Goal: Task Accomplishment & Management: Use online tool/utility

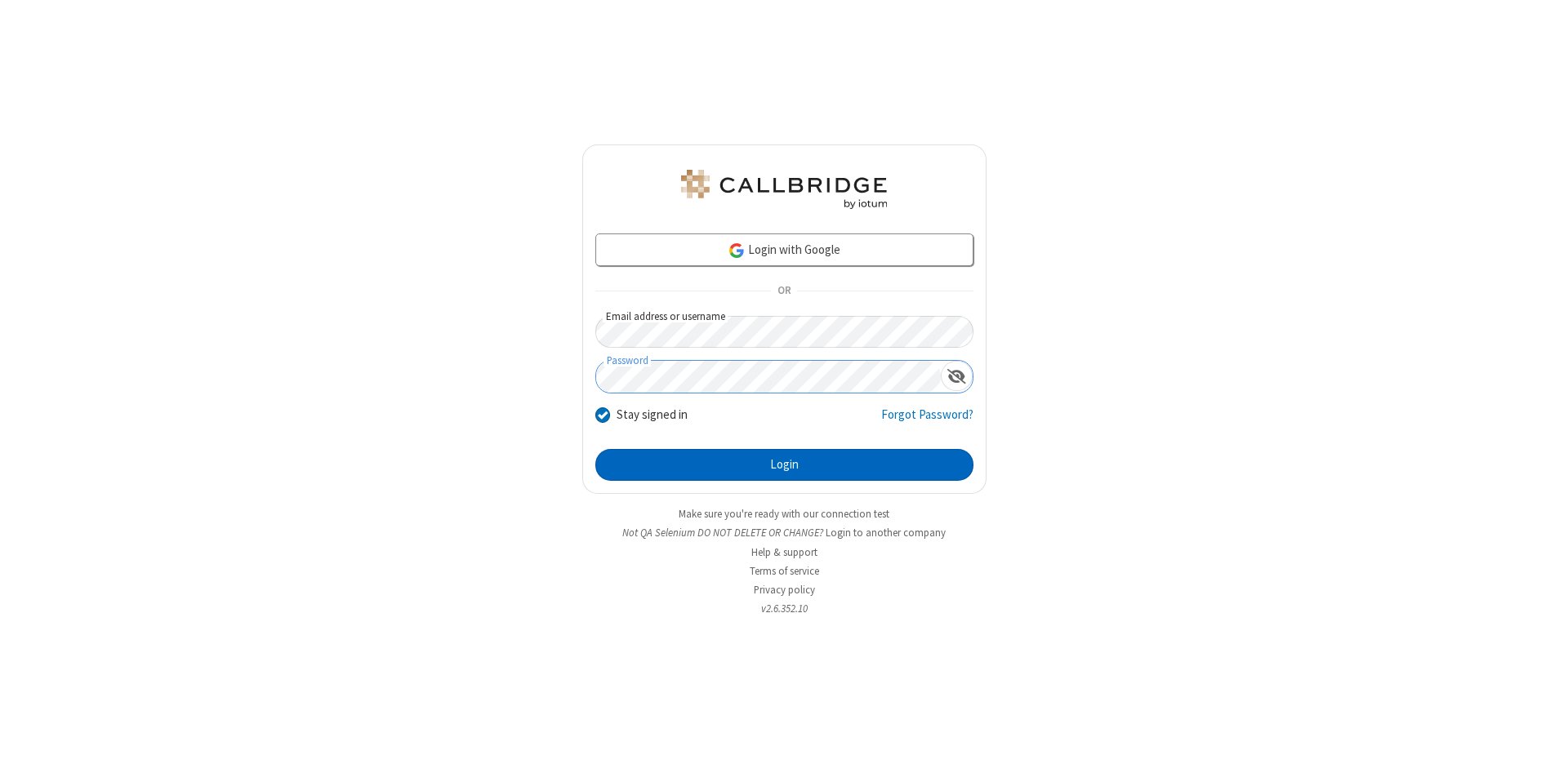
click at [784, 465] on button "Login" at bounding box center [784, 465] width 378 height 32
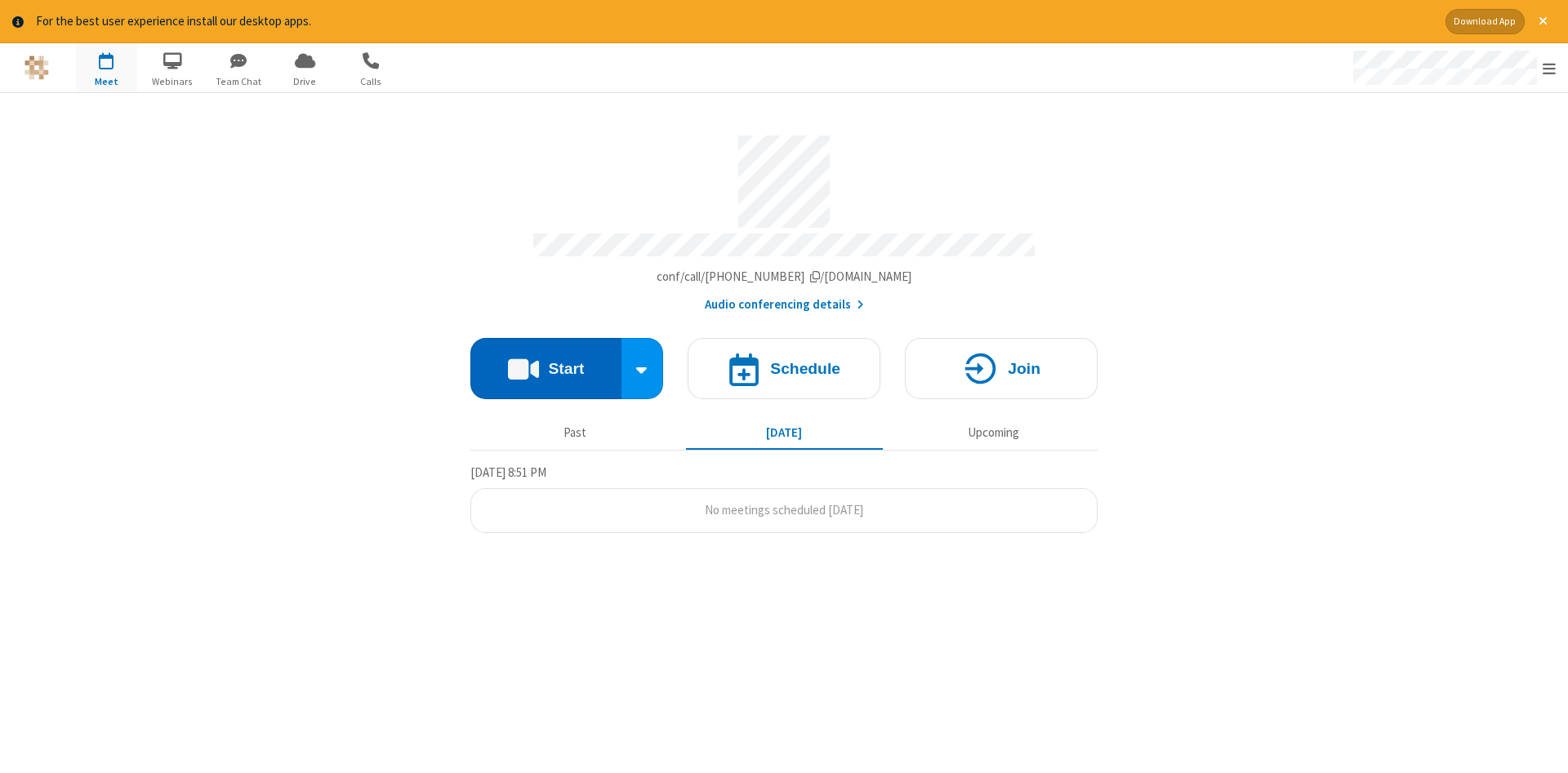
click at [545, 362] on button "Start" at bounding box center [545, 369] width 151 height 61
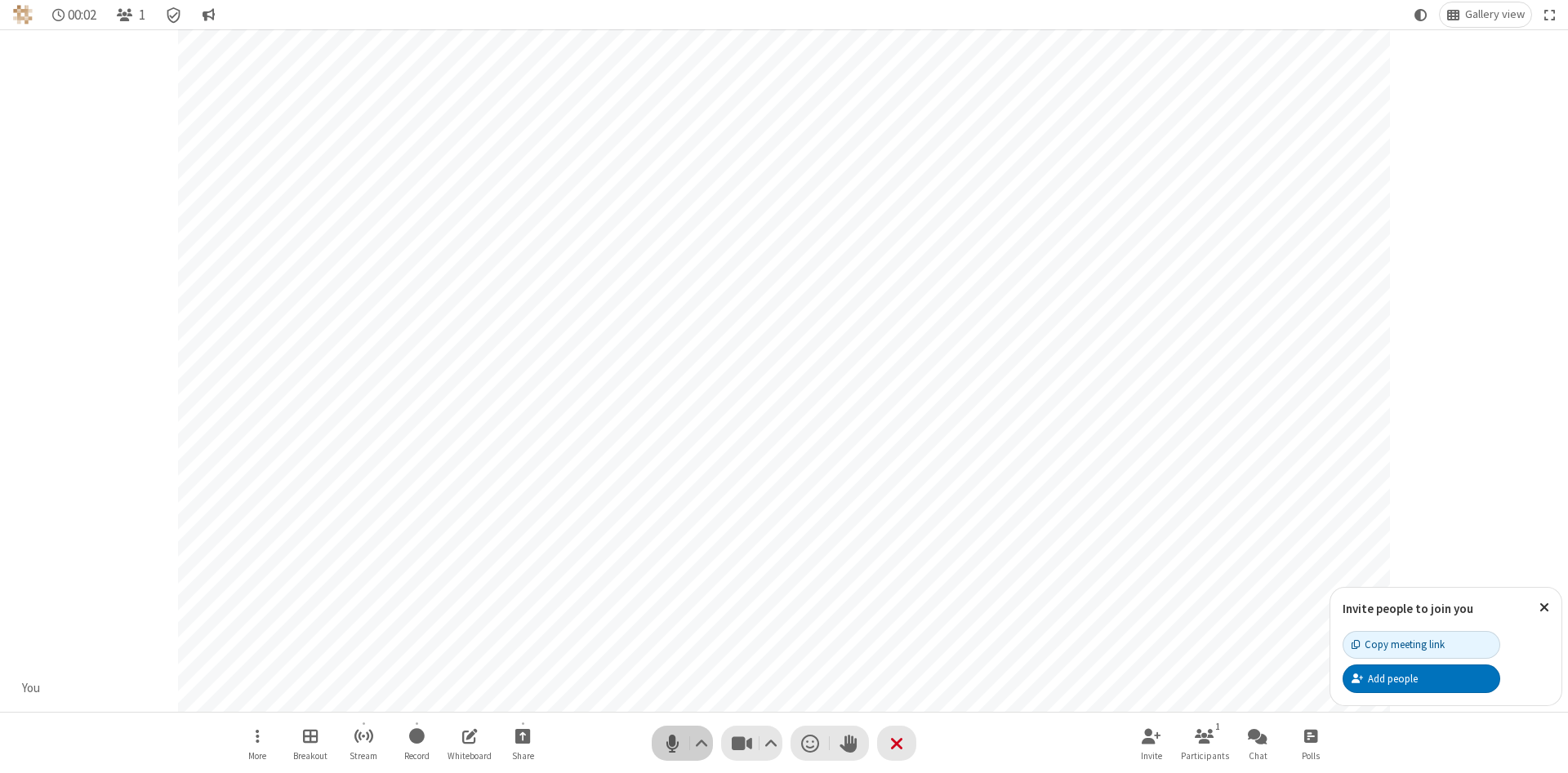
click at [672, 742] on span "Mute (Alt+A)" at bounding box center [672, 742] width 25 height 24
click at [672, 742] on span "Unmute (Alt+A)" at bounding box center [672, 742] width 25 height 24
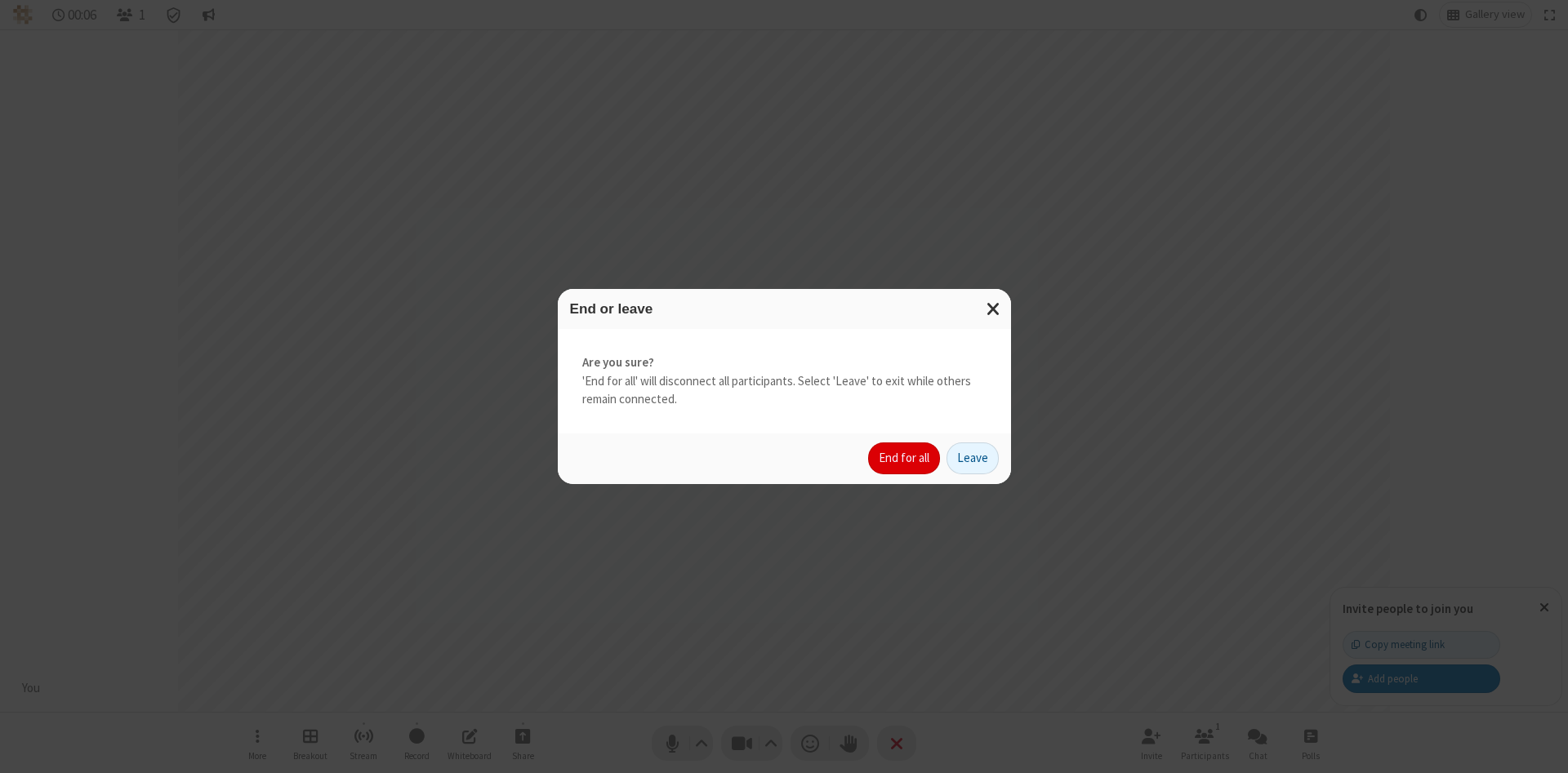
click at [905, 457] on button "End for all" at bounding box center [904, 458] width 72 height 32
